Goal: Transaction & Acquisition: Download file/media

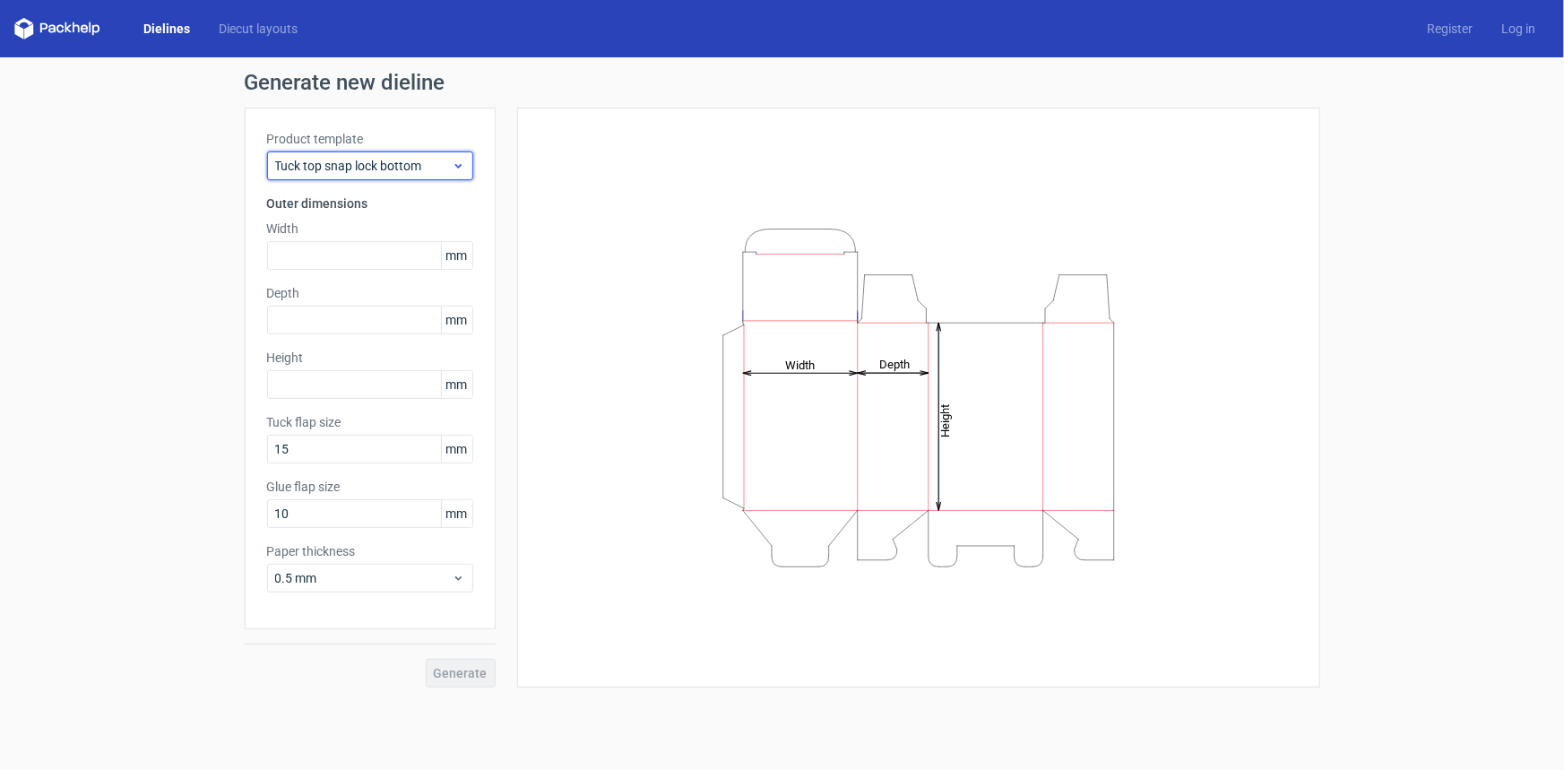
click at [405, 162] on span "Tuck top snap lock bottom" at bounding box center [363, 166] width 177 height 18
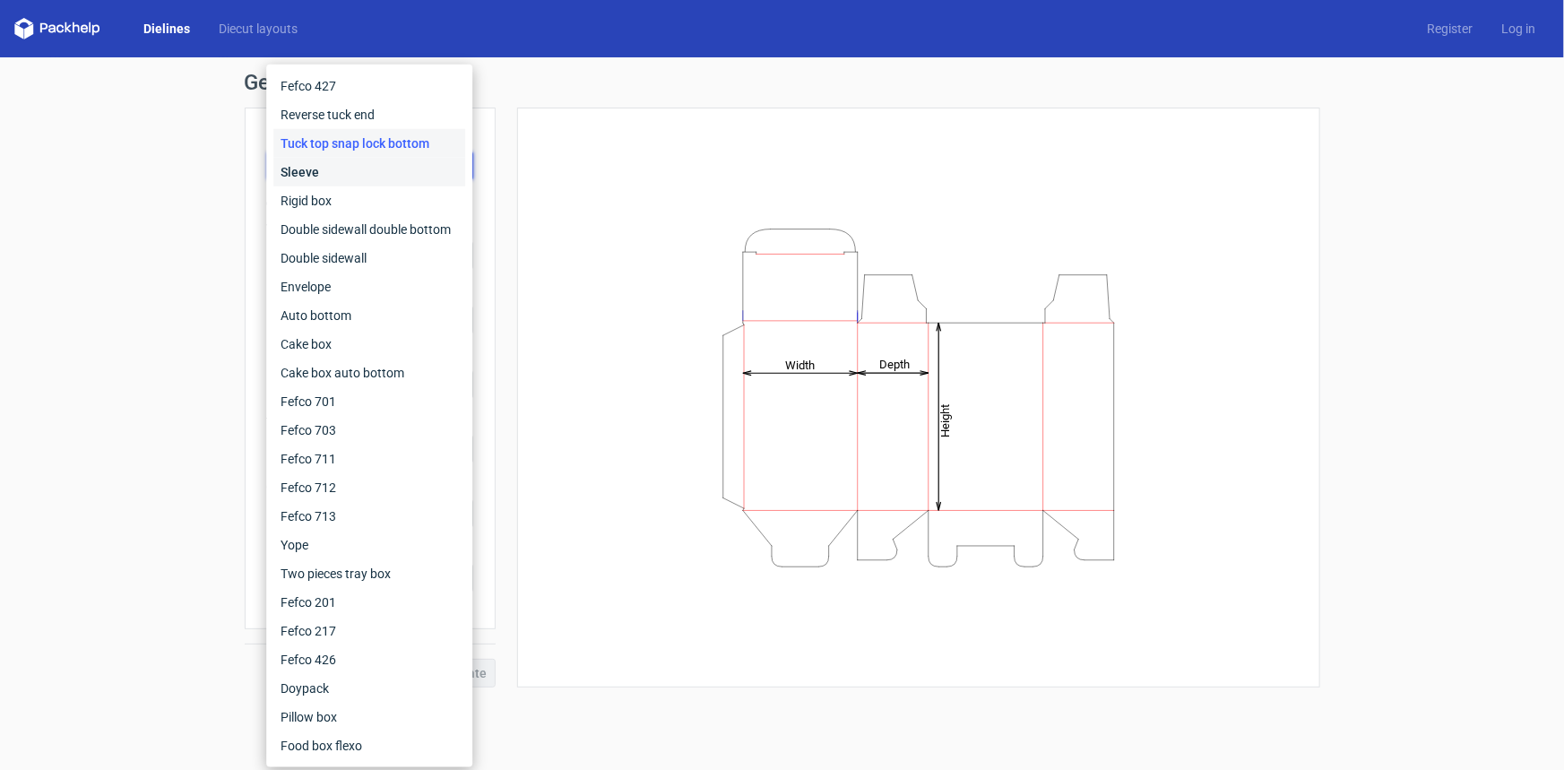
click at [314, 180] on div "Sleeve" at bounding box center [369, 172] width 192 height 29
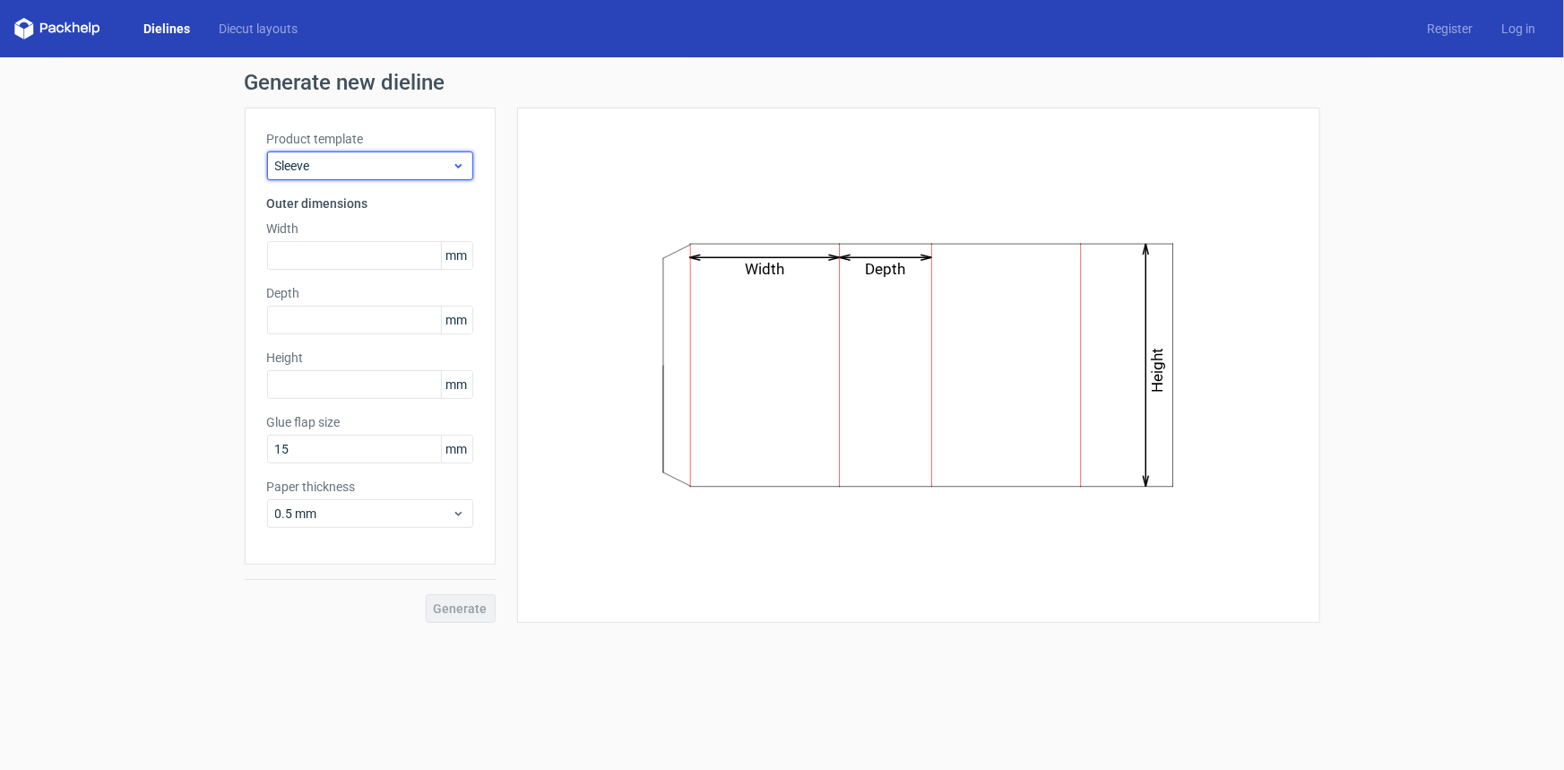
click at [332, 165] on span "Sleeve" at bounding box center [363, 166] width 177 height 18
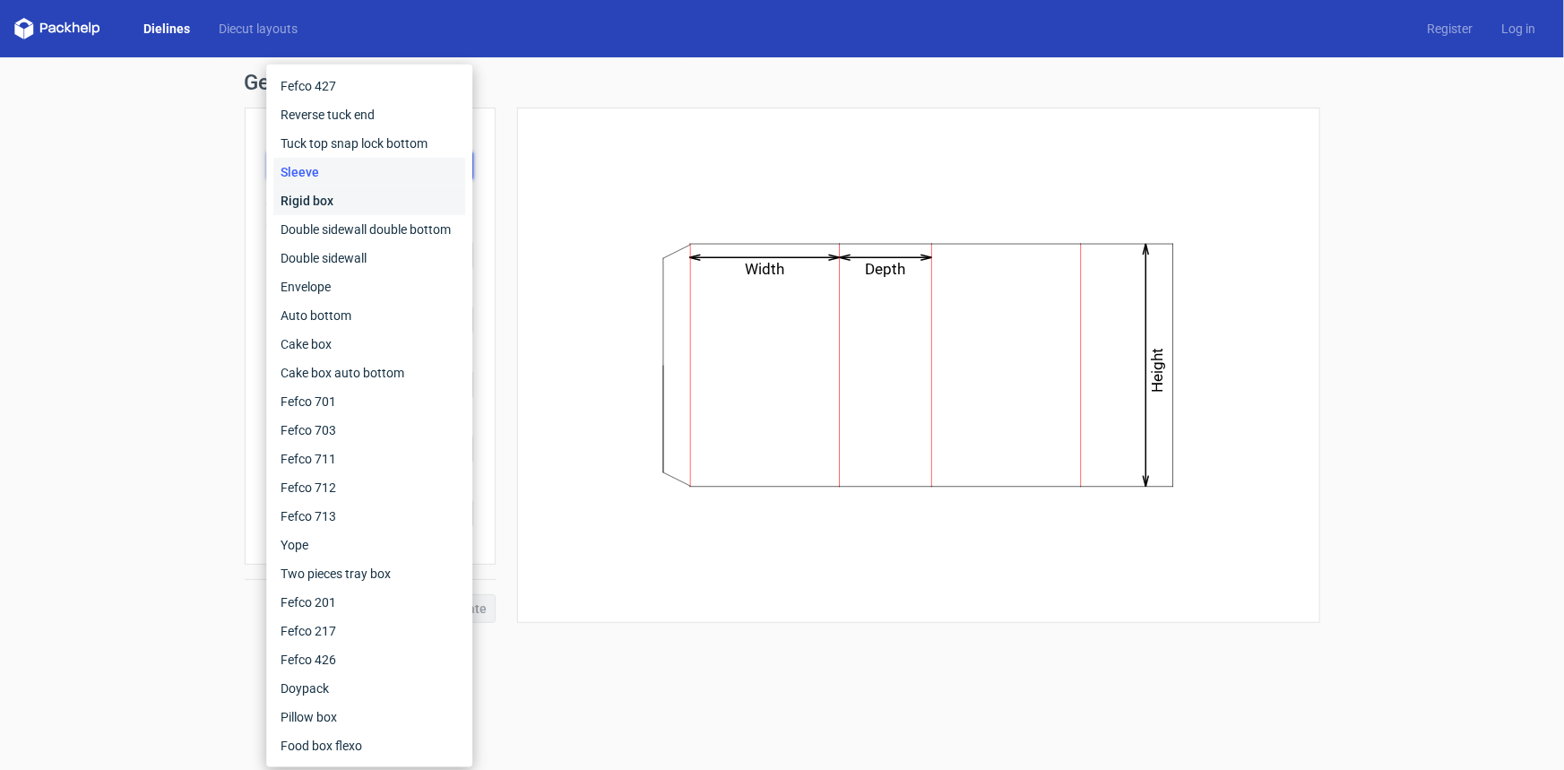
click at [321, 201] on div "Rigid box" at bounding box center [369, 200] width 192 height 29
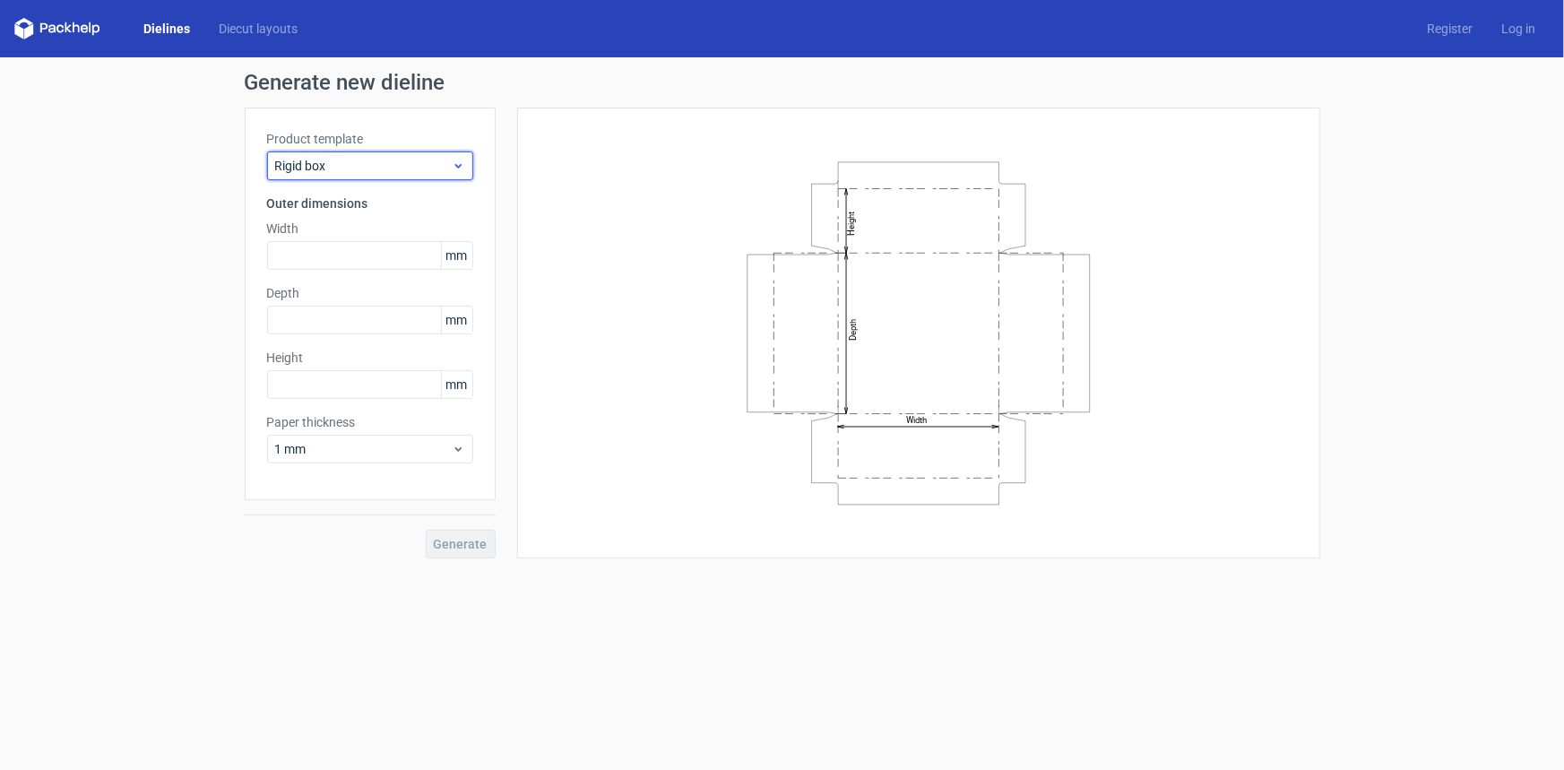
click at [354, 160] on span "Rigid box" at bounding box center [363, 166] width 177 height 18
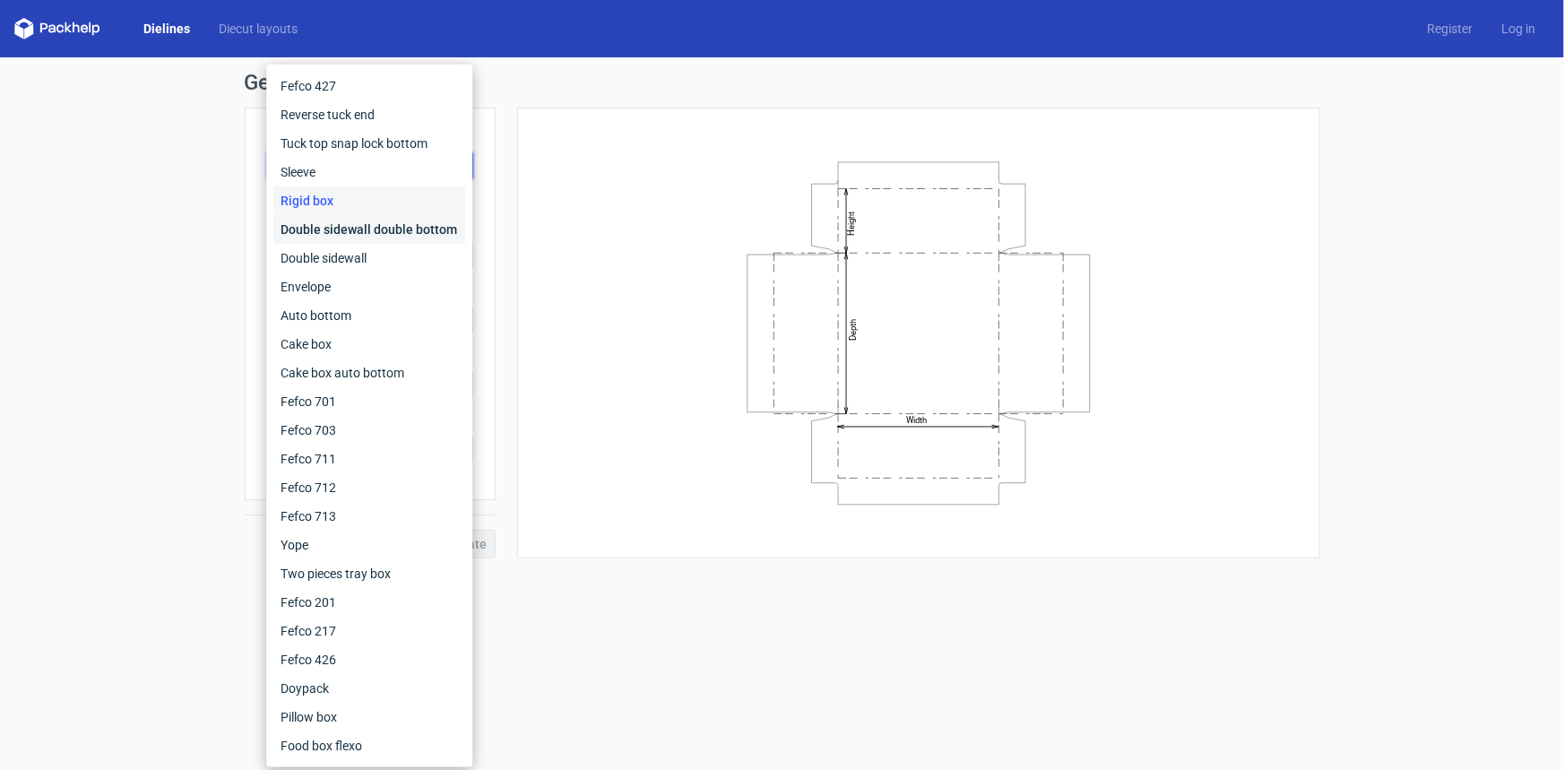
click at [324, 233] on div "Double sidewall double bottom" at bounding box center [369, 229] width 192 height 29
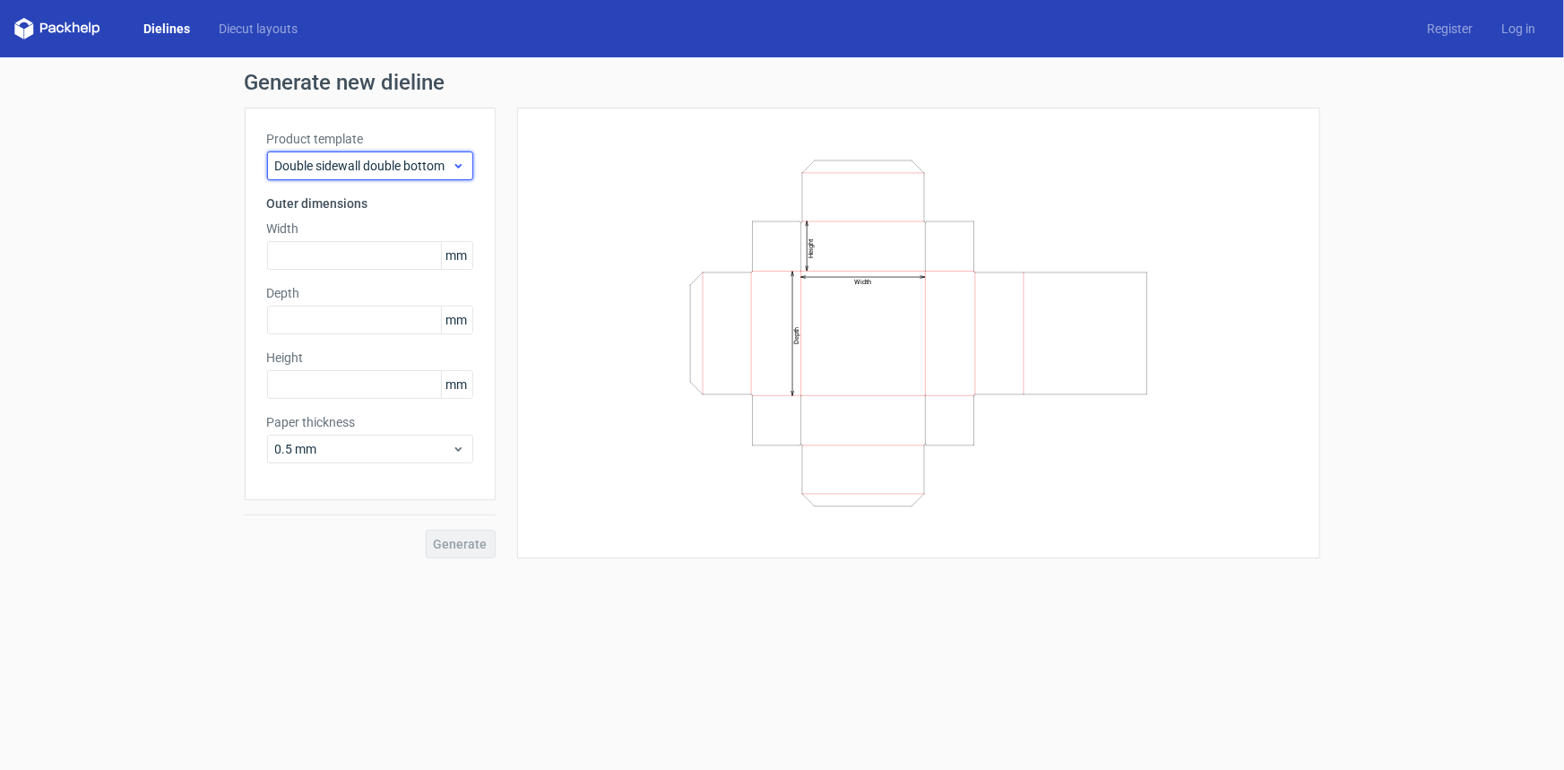
click at [364, 165] on span "Double sidewall double bottom" at bounding box center [363, 166] width 177 height 18
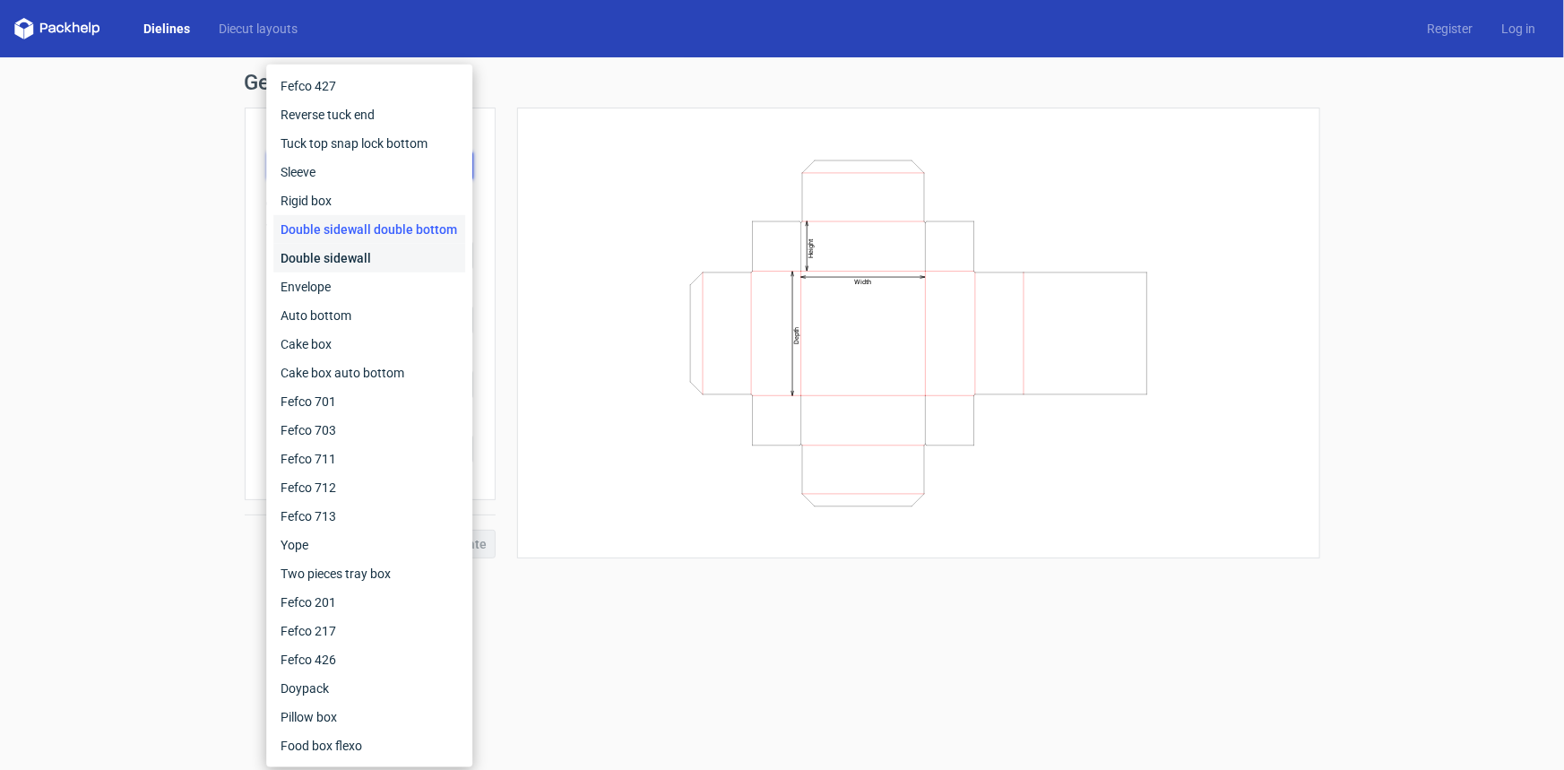
click at [333, 253] on div "Double sidewall" at bounding box center [369, 258] width 192 height 29
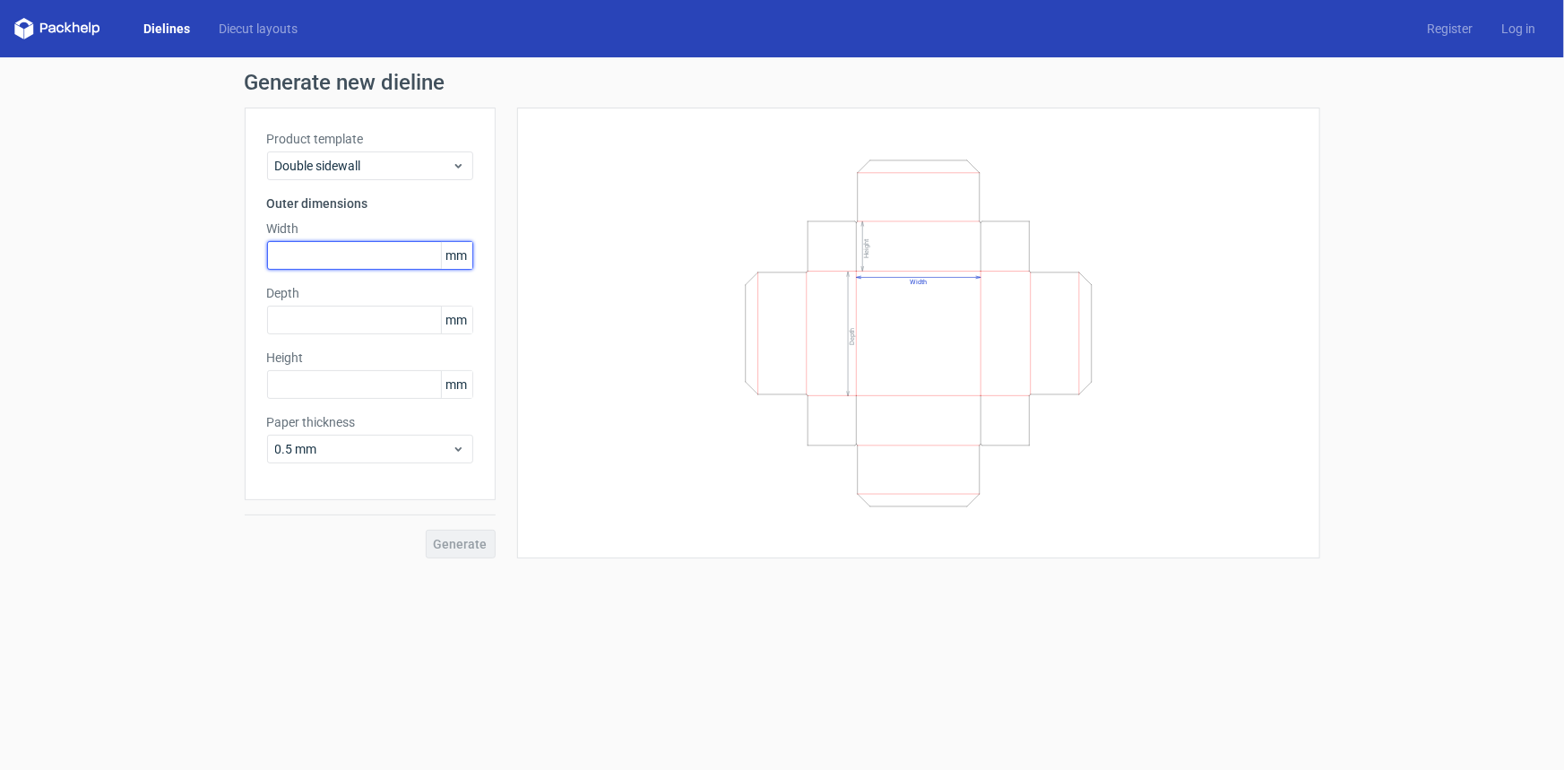
click at [324, 260] on input "text" at bounding box center [370, 255] width 206 height 29
type input "80"
type input "25"
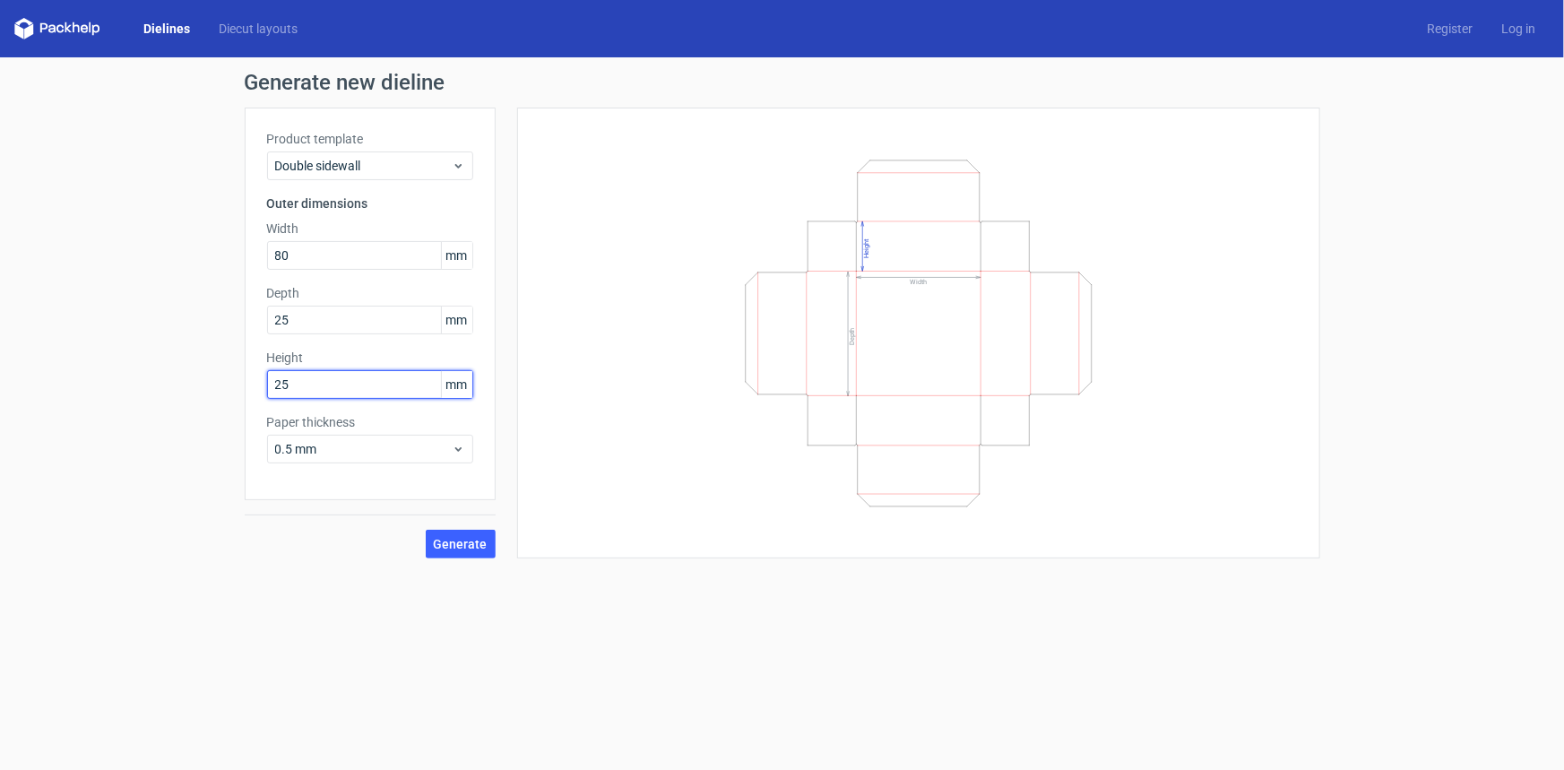
type input "25"
drag, startPoint x: 300, startPoint y: 318, endPoint x: 97, endPoint y: 255, distance: 213.2
click at [97, 255] on div "Generate new dieline Product template Double sidewall Outer dimensions Width 80…" at bounding box center [782, 314] width 1564 height 515
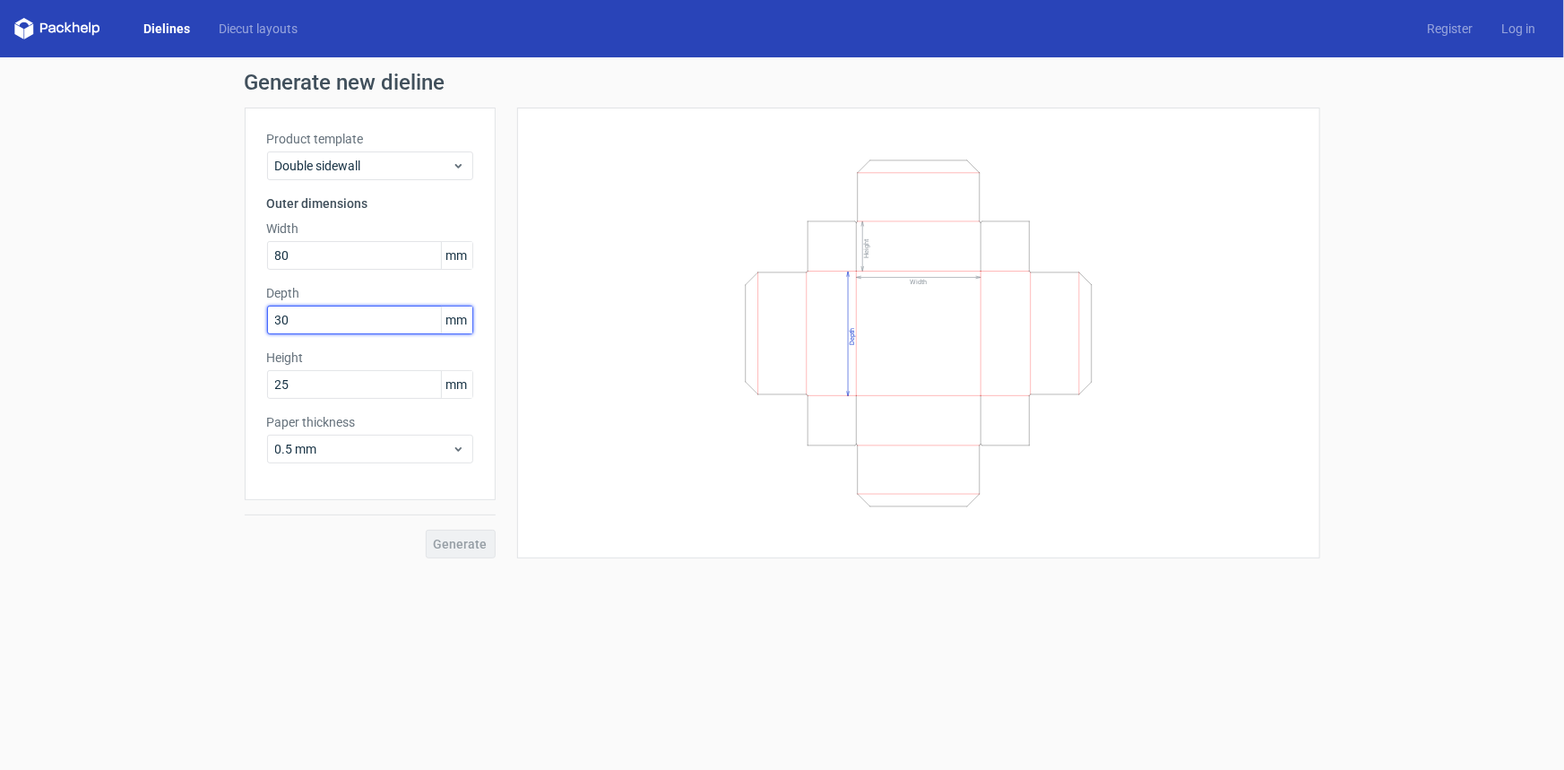
type input "30"
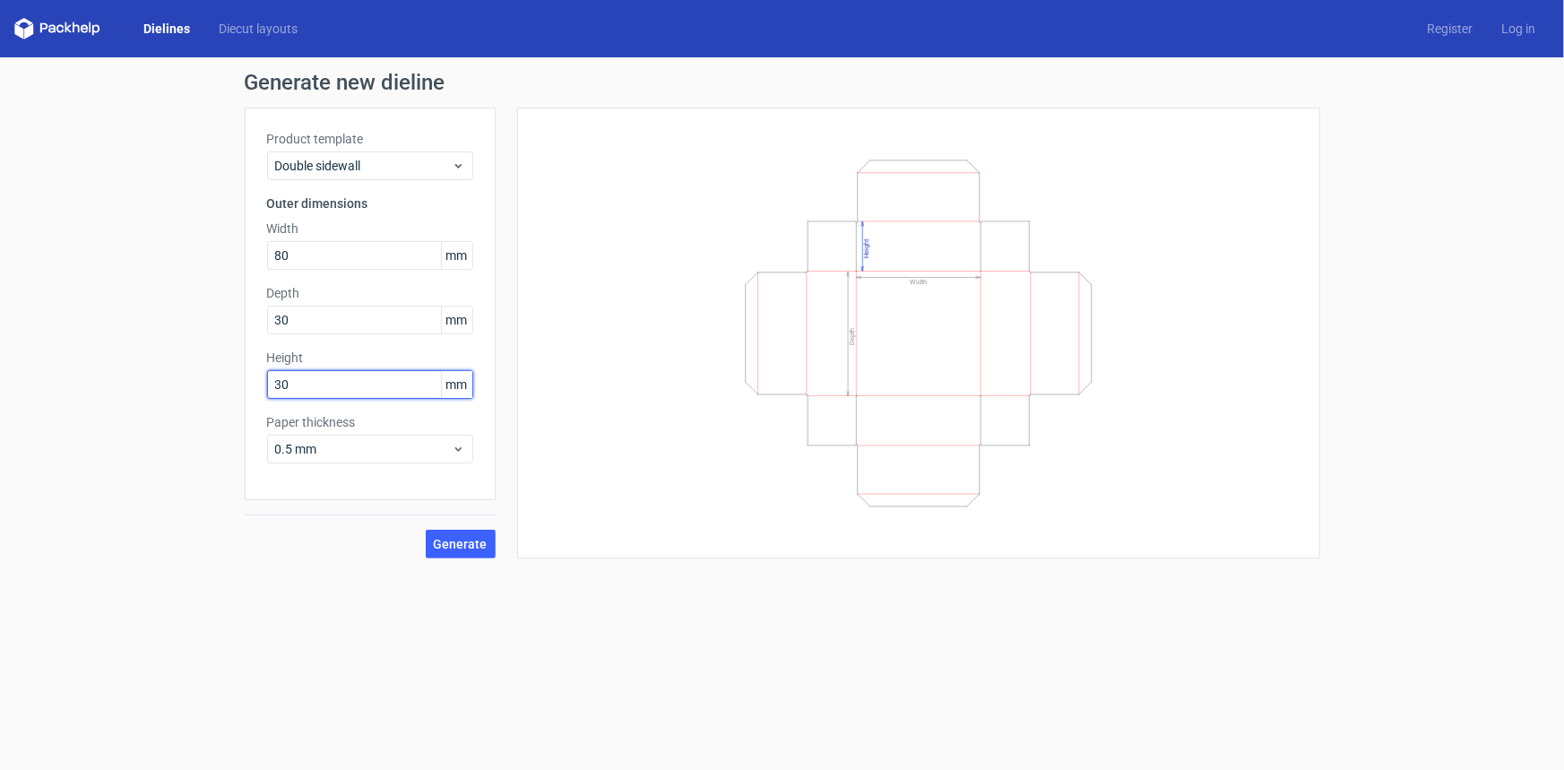
type input "30"
click at [460, 538] on span "Generate" at bounding box center [461, 544] width 54 height 13
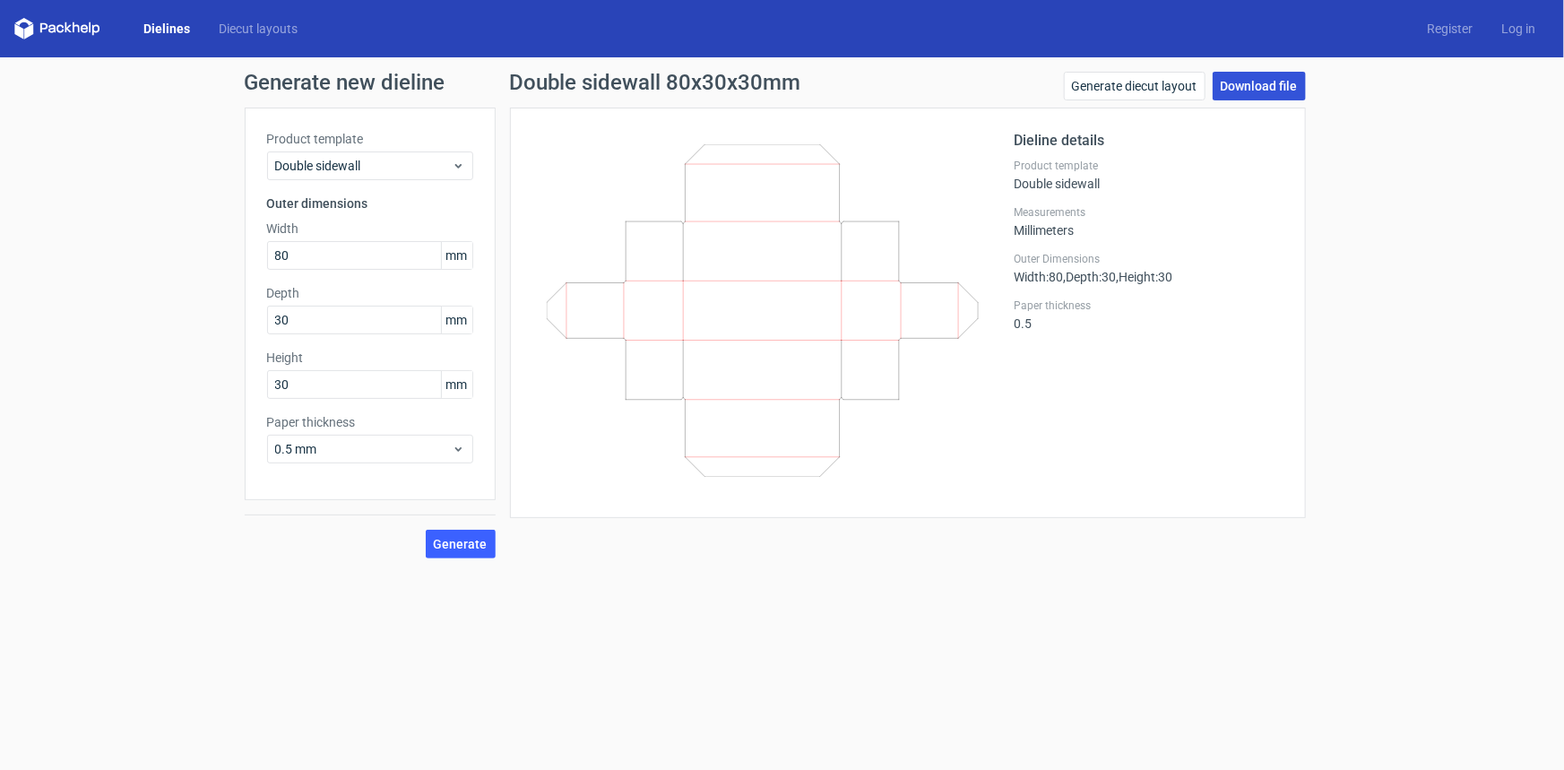
click at [1264, 88] on link "Download file" at bounding box center [1259, 86] width 93 height 29
